Goal: Information Seeking & Learning: Learn about a topic

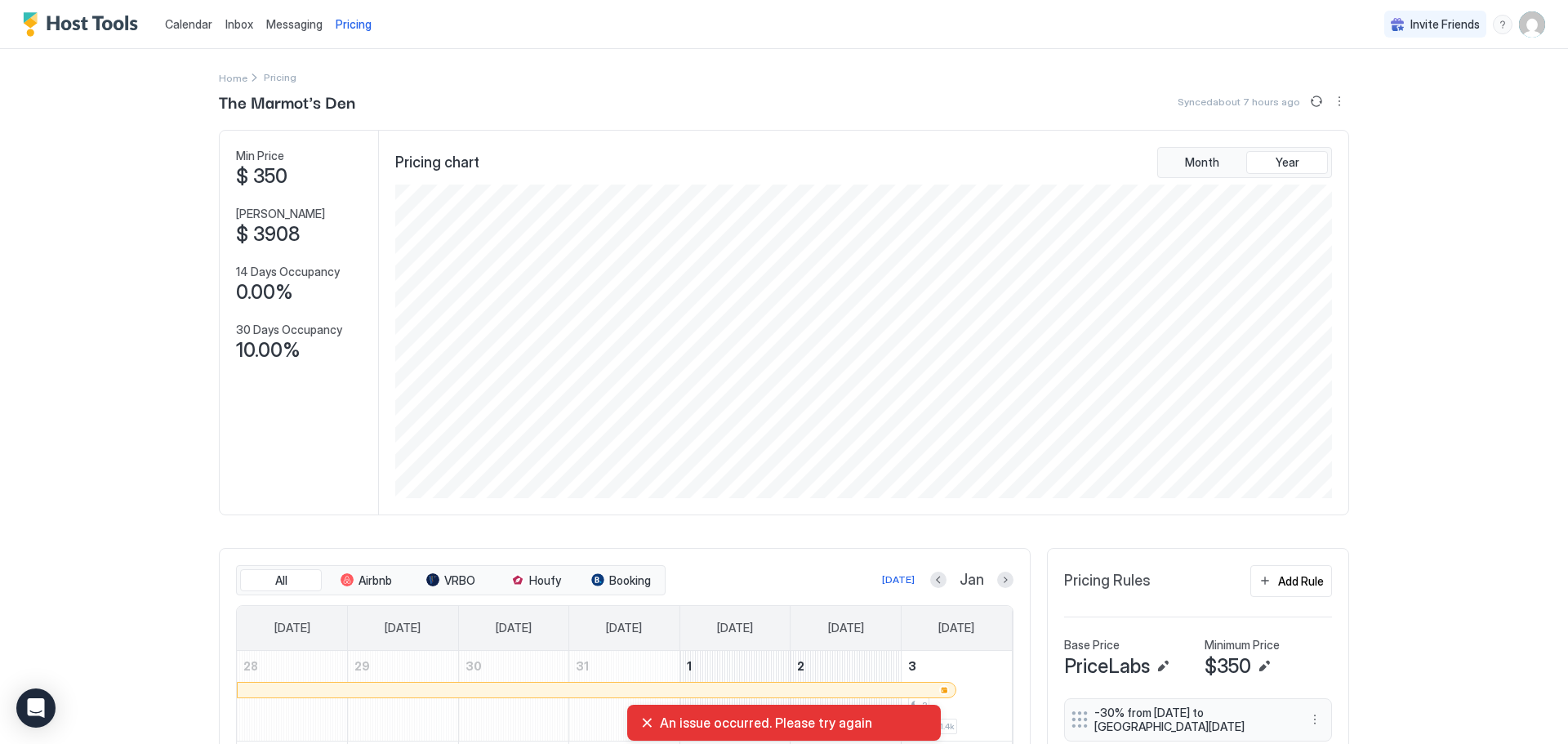
scroll to position [314, 940]
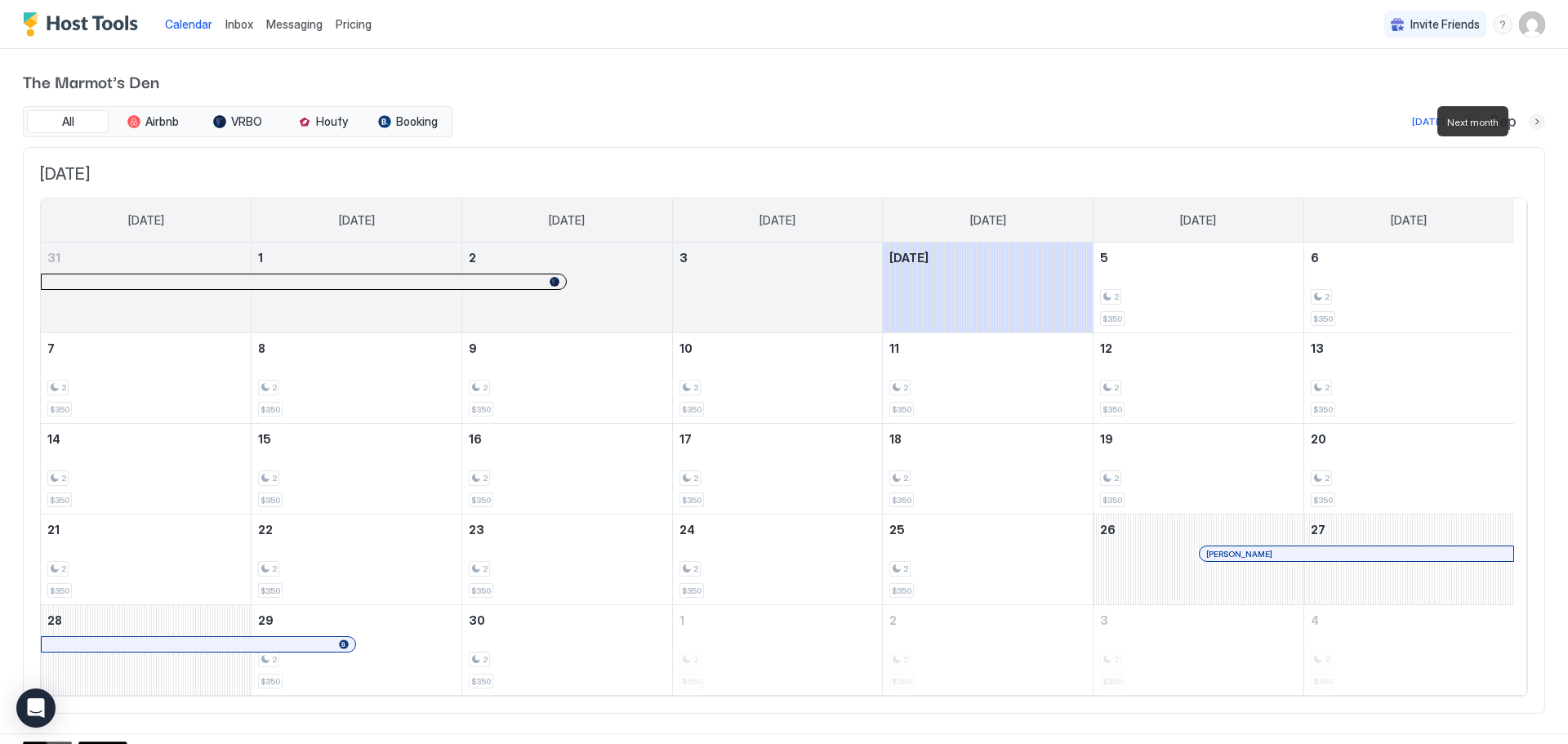
click at [1529, 119] on button "Next month" at bounding box center [1537, 122] width 16 height 16
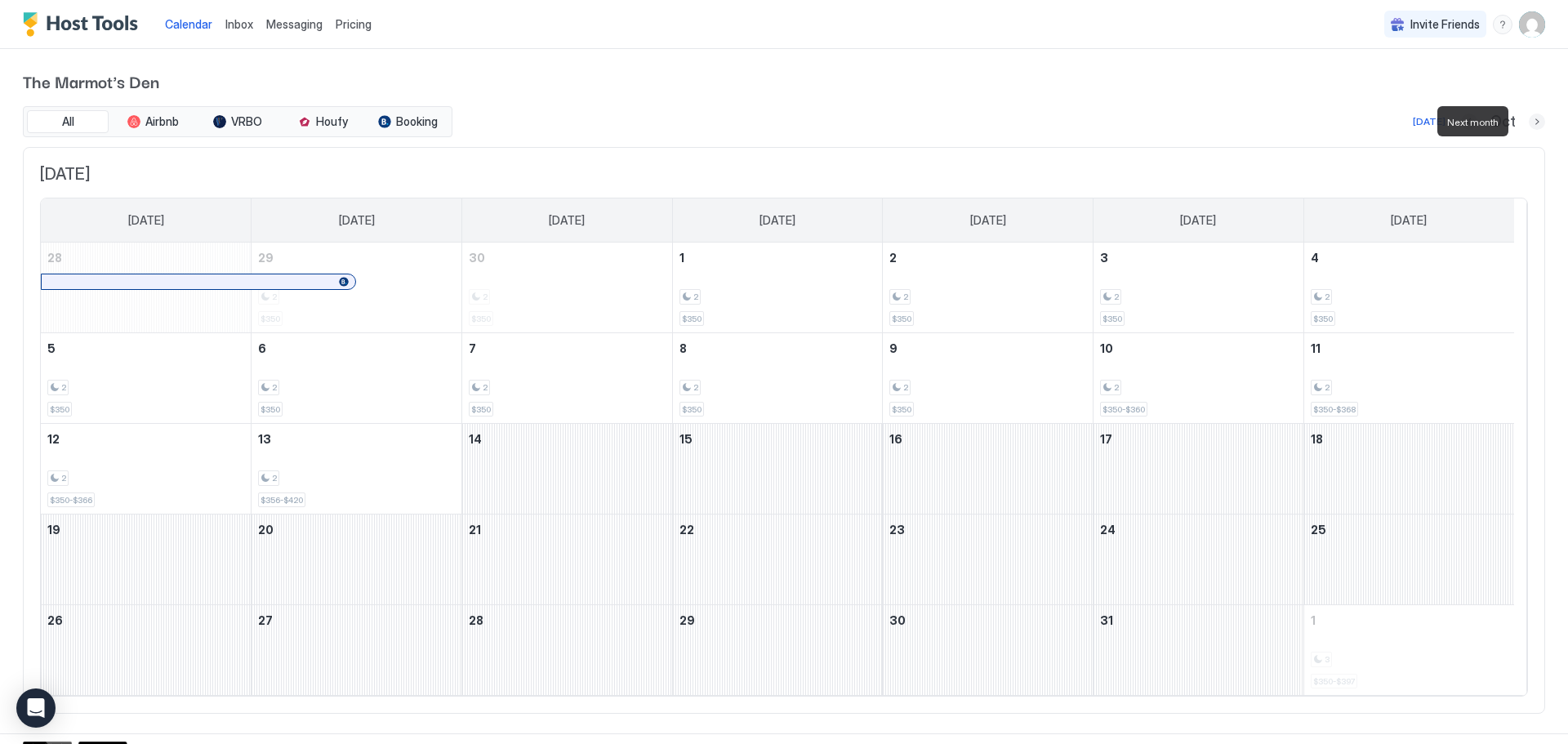
click at [1529, 119] on button "Next month" at bounding box center [1537, 122] width 16 height 16
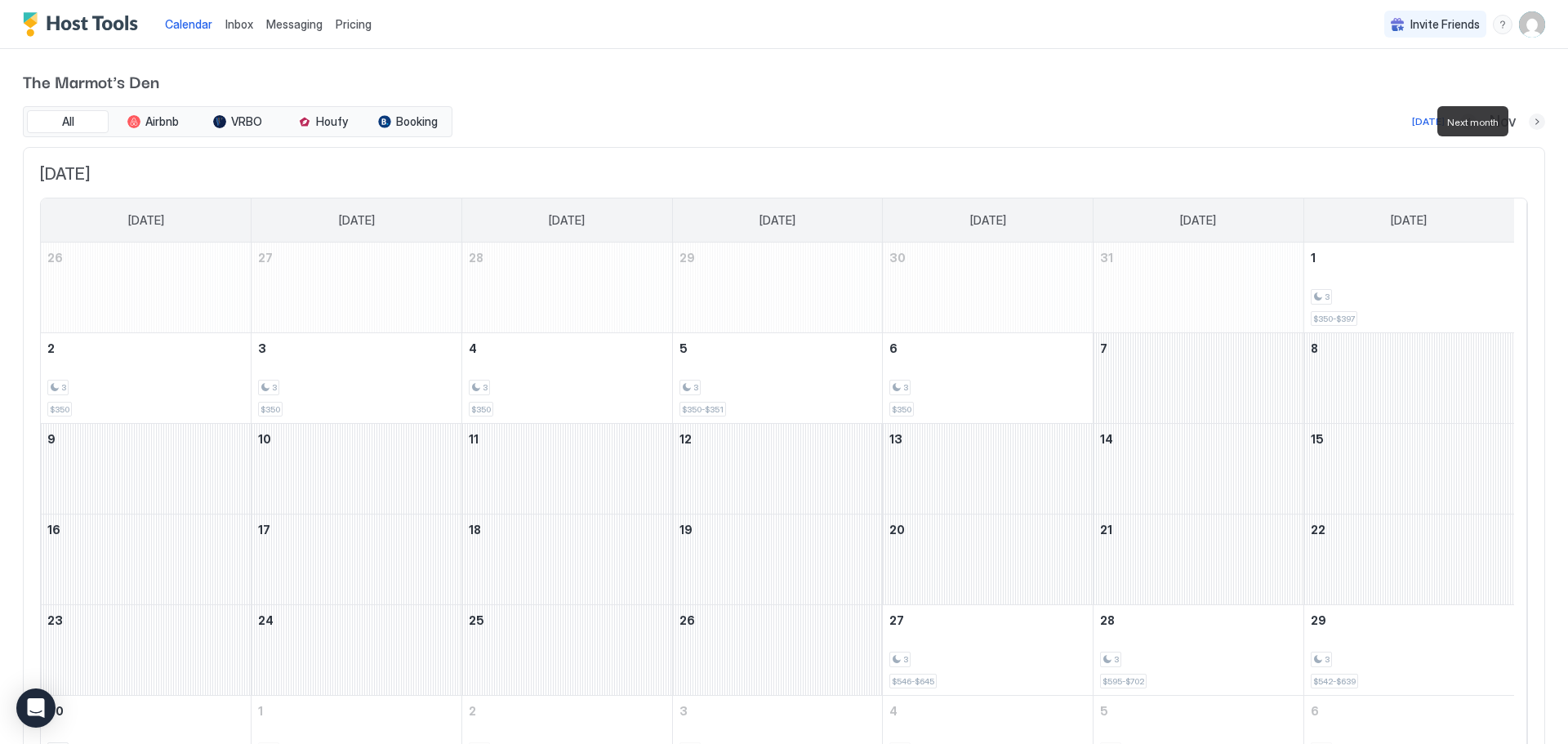
click at [1529, 119] on button "Next month" at bounding box center [1537, 122] width 16 height 16
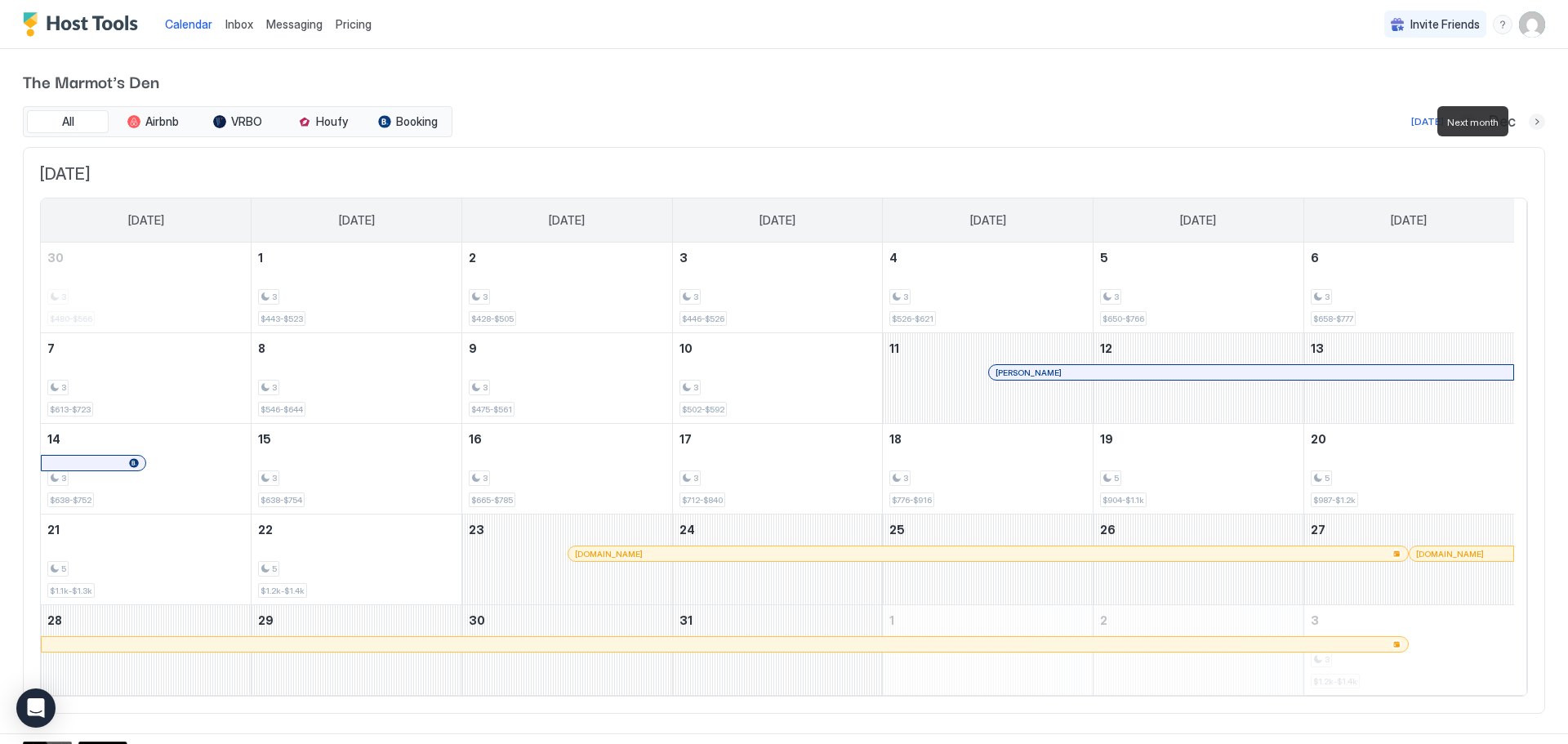
click at [1529, 119] on button "Next month" at bounding box center [1537, 122] width 16 height 16
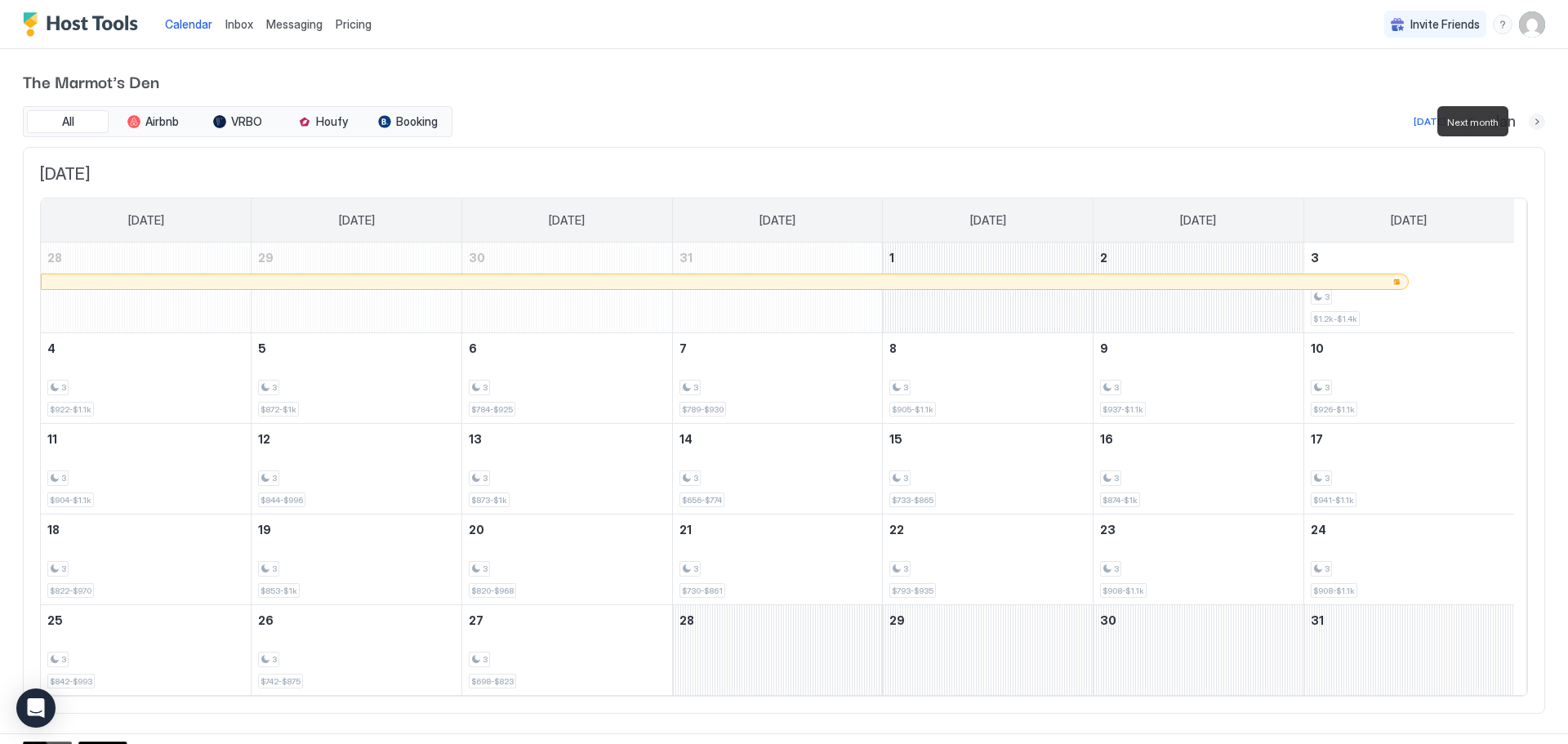
click at [1529, 119] on button "Next month" at bounding box center [1537, 122] width 16 height 16
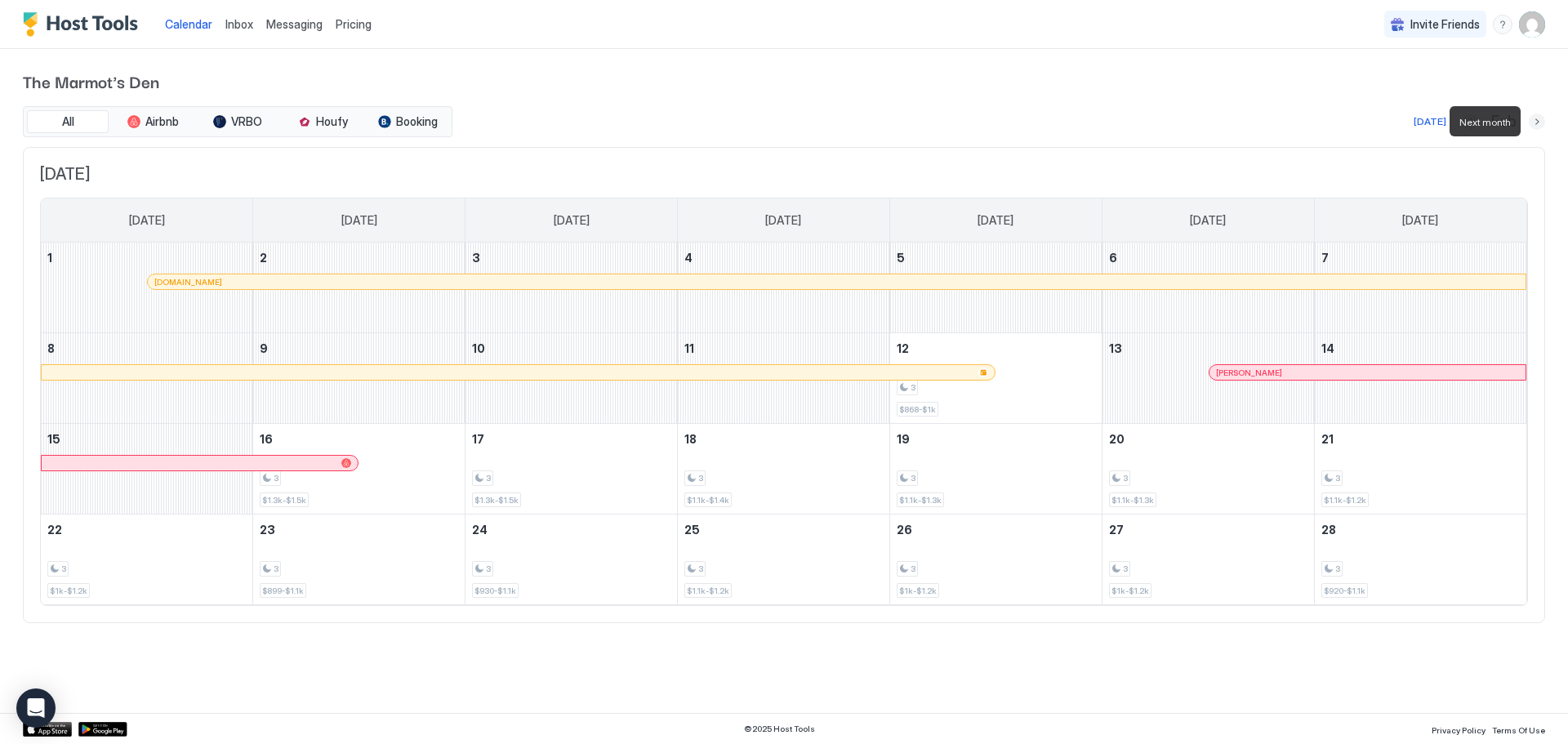
click at [1538, 117] on button "Next month" at bounding box center [1537, 122] width 16 height 16
